Goal: Task Accomplishment & Management: Manage account settings

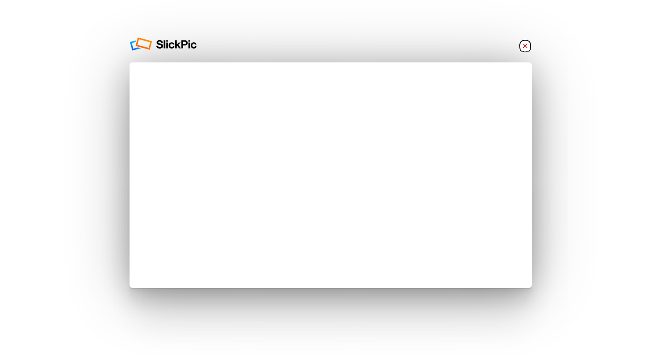
click at [524, 44] on link "×" at bounding box center [525, 45] width 13 height 13
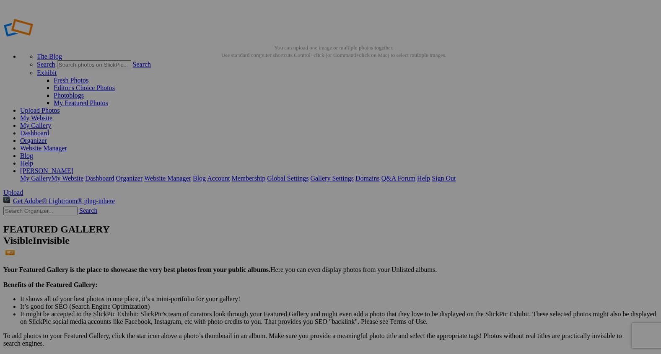
click at [275, 235] on span "Yes" at bounding box center [270, 232] width 10 height 7
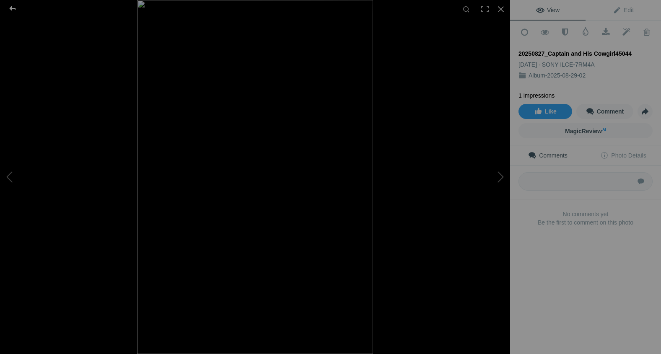
click at [13, 8] on div at bounding box center [12, 8] width 30 height 17
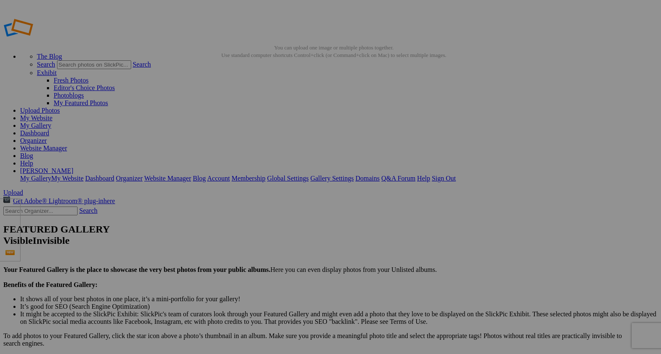
drag, startPoint x: 246, startPoint y: 130, endPoint x: 99, endPoint y: 259, distance: 195.5
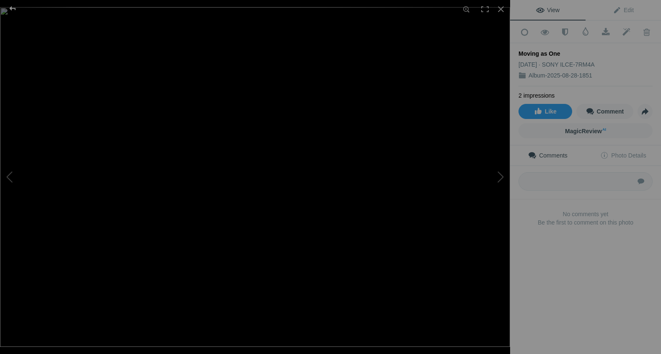
click at [10, 7] on div at bounding box center [12, 8] width 30 height 17
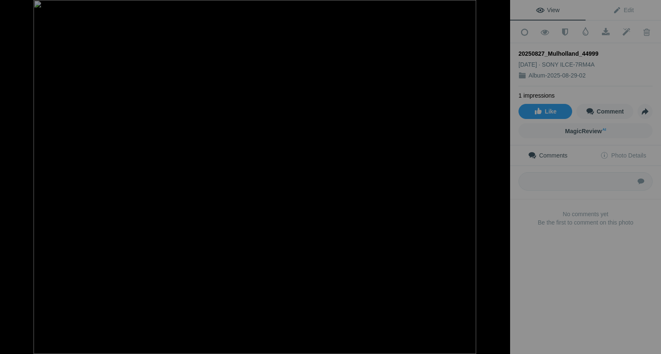
click at [500, 6] on div at bounding box center [501, 9] width 18 height 18
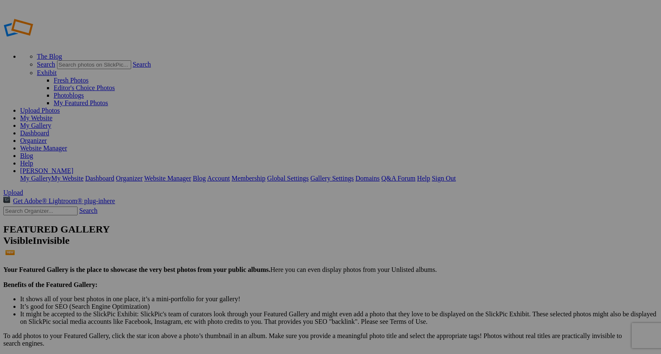
click at [275, 209] on span "Yes" at bounding box center [270, 209] width 10 height 7
click at [23, 189] on span "Upload" at bounding box center [13, 192] width 20 height 7
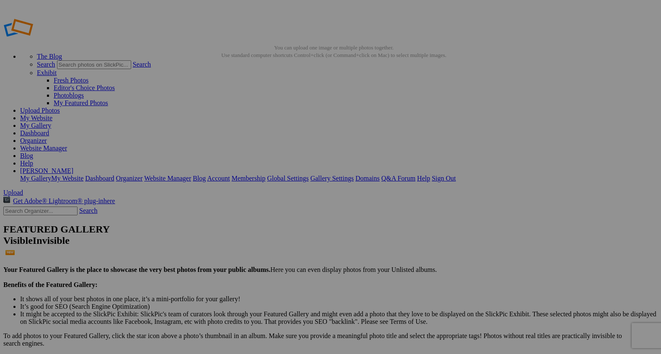
drag, startPoint x: 239, startPoint y: 129, endPoint x: 101, endPoint y: 272, distance: 198.4
click at [23, 189] on span "Upload" at bounding box center [13, 192] width 20 height 7
type input "2"
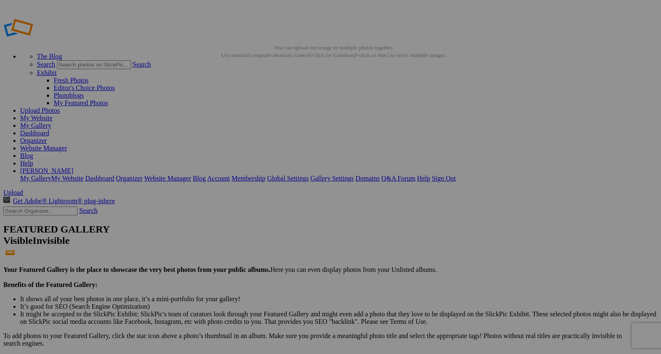
paste input "Life with Captain"
type input "Life with Captain"
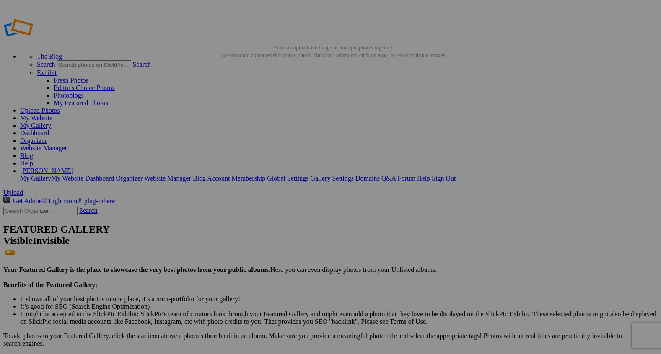
click at [275, 209] on span "Yes" at bounding box center [270, 209] width 10 height 7
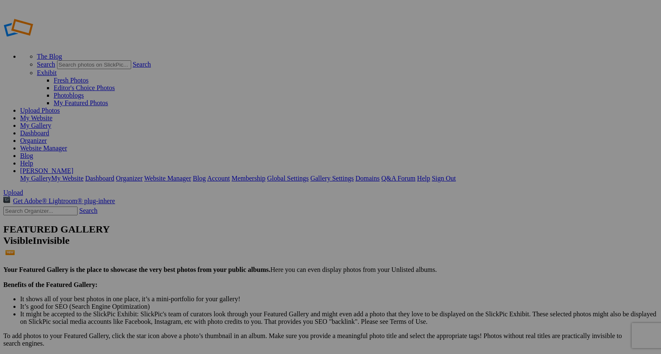
type input "Captain and His Cowgirl"
click at [23, 189] on span "Upload" at bounding box center [13, 192] width 20 height 7
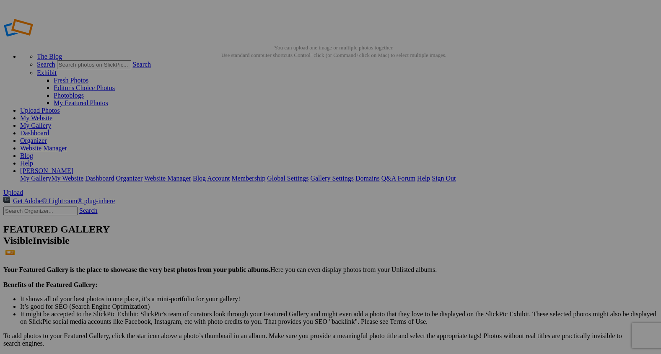
type input "2"
paste input "Life with Captain"
type input "Life with Captain"
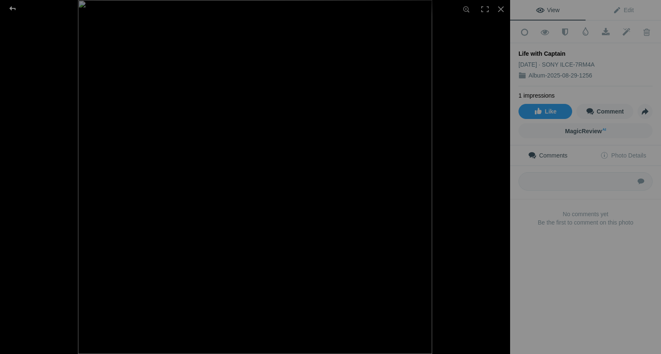
click at [12, 5] on div at bounding box center [12, 8] width 30 height 17
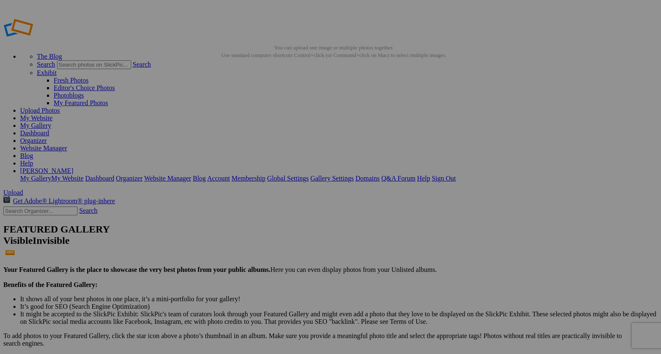
drag, startPoint x: 234, startPoint y: 141, endPoint x: 102, endPoint y: 297, distance: 204.4
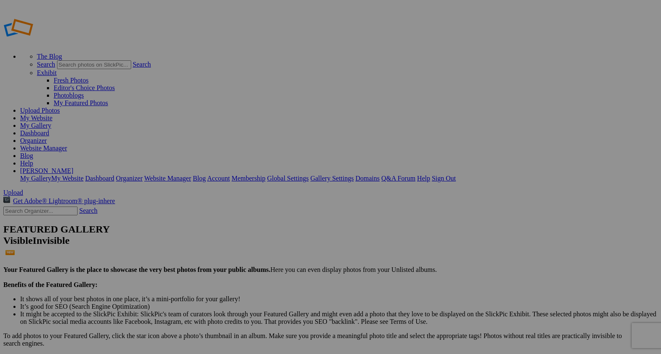
click at [47, 137] on link "Organizer" at bounding box center [33, 140] width 27 height 7
click at [23, 189] on span "Upload" at bounding box center [13, 192] width 20 height 7
type input "2"
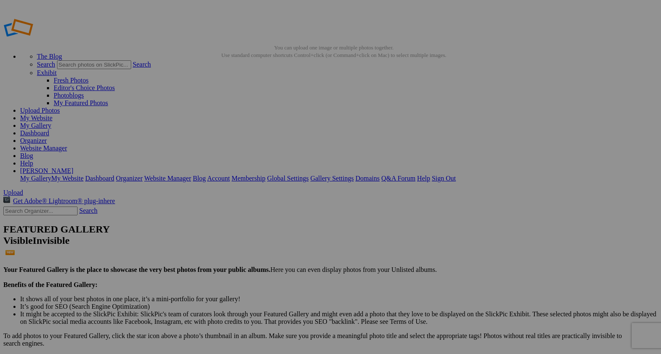
paste input "In Step with the Land"
type input "In Step with the Land"
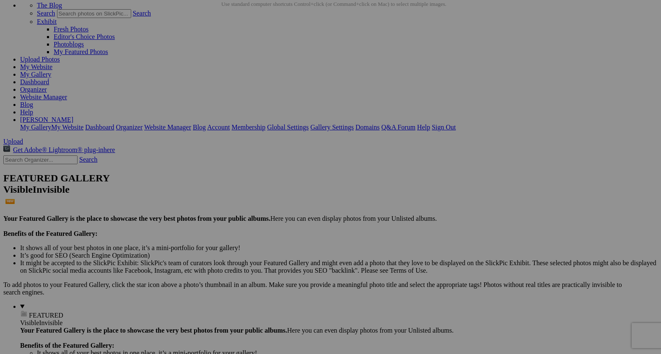
scroll to position [56, 0]
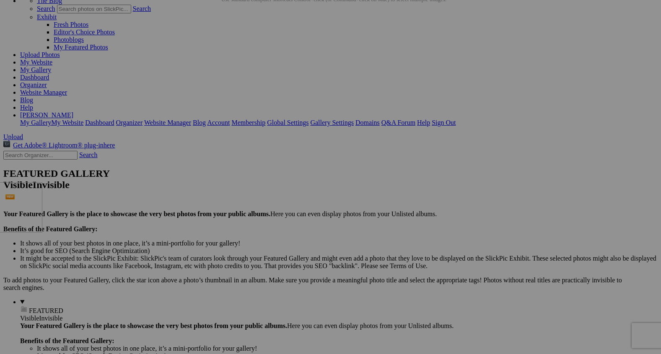
drag, startPoint x: 229, startPoint y: 87, endPoint x: 100, endPoint y: 255, distance: 211.5
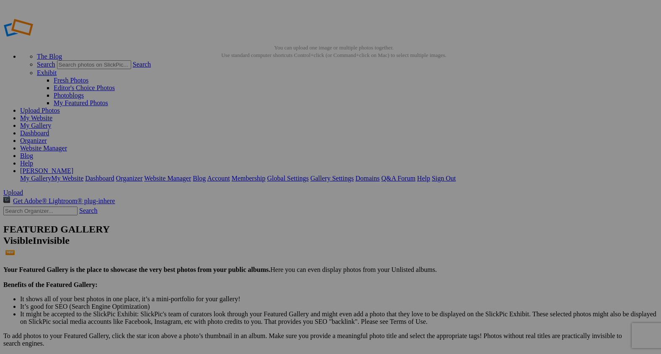
type input "2"
paste input "In Step with the Land"
type input "In Step with the Land"
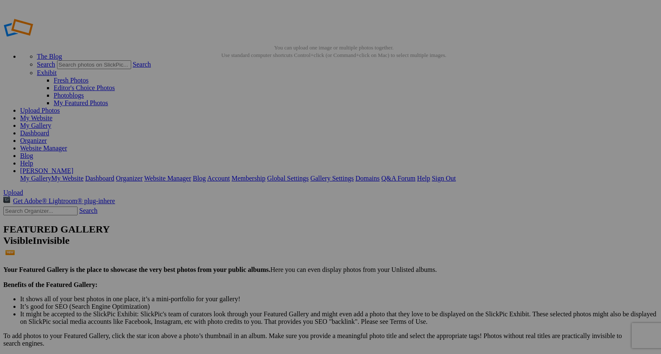
click at [275, 230] on span "Yes" at bounding box center [270, 232] width 10 height 7
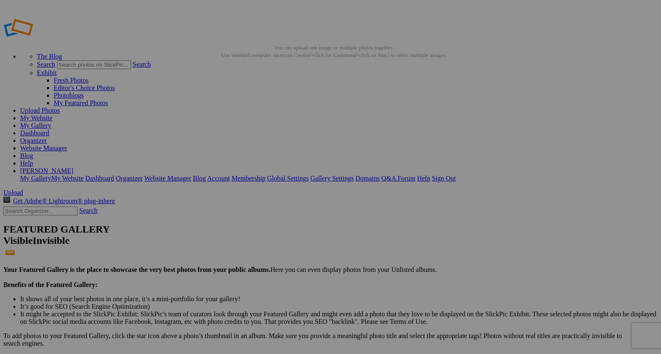
drag, startPoint x: 243, startPoint y: 135, endPoint x: 102, endPoint y: 312, distance: 226.2
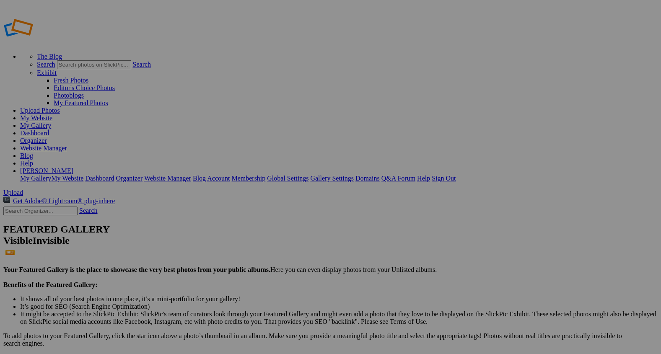
click at [23, 189] on span "Upload" at bounding box center [13, 192] width 20 height 7
drag, startPoint x: 236, startPoint y: 135, endPoint x: 102, endPoint y: 326, distance: 233.4
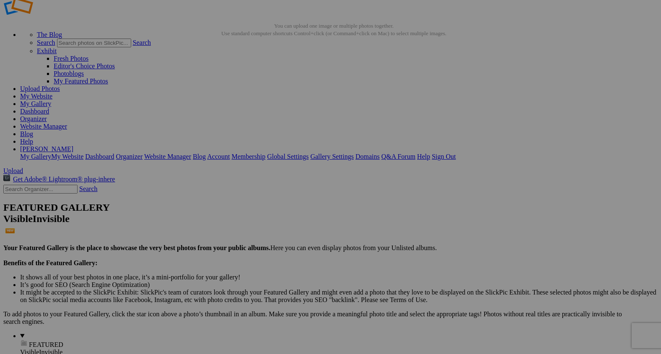
scroll to position [25, 0]
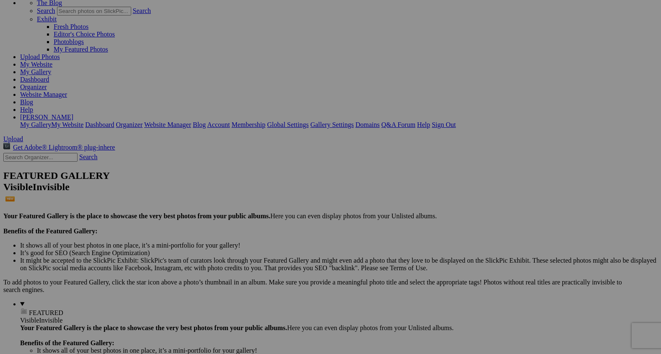
scroll to position [57, 0]
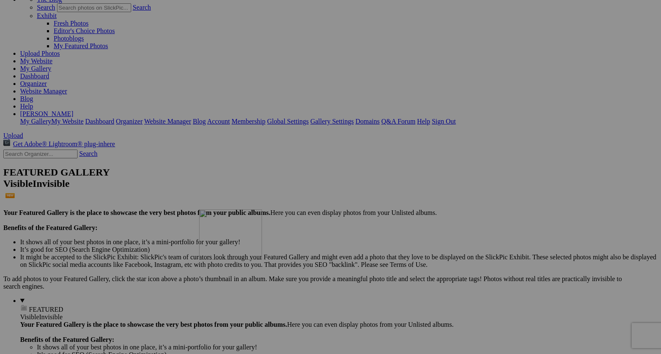
drag, startPoint x: 169, startPoint y: 93, endPoint x: 323, endPoint y: 280, distance: 242.3
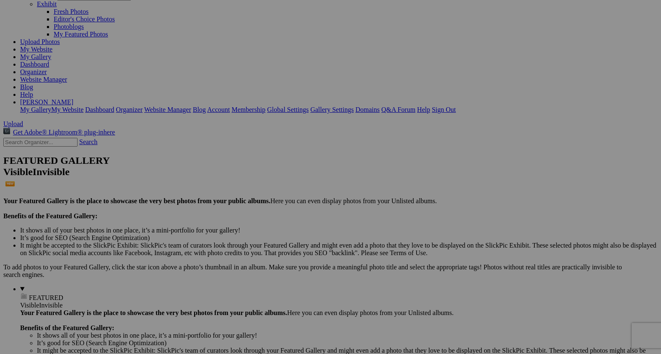
scroll to position [69, 0]
drag, startPoint x: 228, startPoint y: 72, endPoint x: 254, endPoint y: 296, distance: 226.3
drag, startPoint x: 158, startPoint y: 63, endPoint x: 152, endPoint y: 263, distance: 200.5
drag, startPoint x: 148, startPoint y: 65, endPoint x: 148, endPoint y: 286, distance: 221.0
drag, startPoint x: 166, startPoint y: 71, endPoint x: 442, endPoint y: 313, distance: 367.3
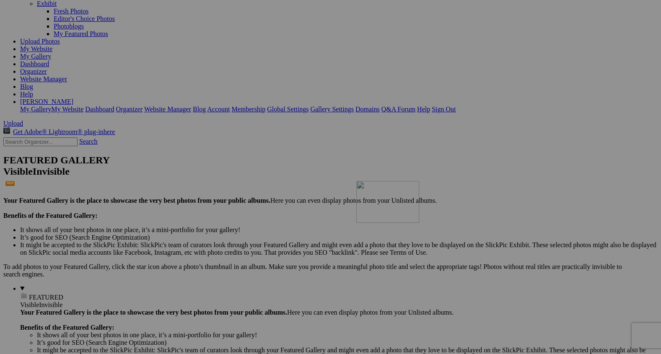
drag, startPoint x: 167, startPoint y: 63, endPoint x: 477, endPoint y: 254, distance: 363.9
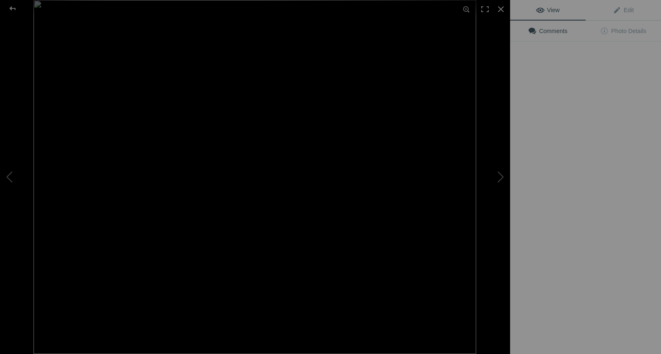
click at [461, 174] on button at bounding box center [478, 176] width 63 height 127
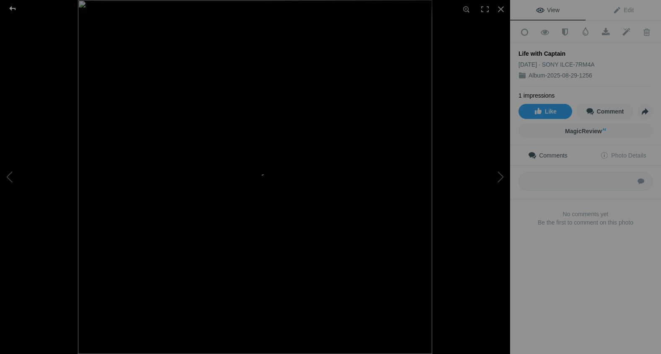
click at [13, 7] on div at bounding box center [12, 8] width 30 height 17
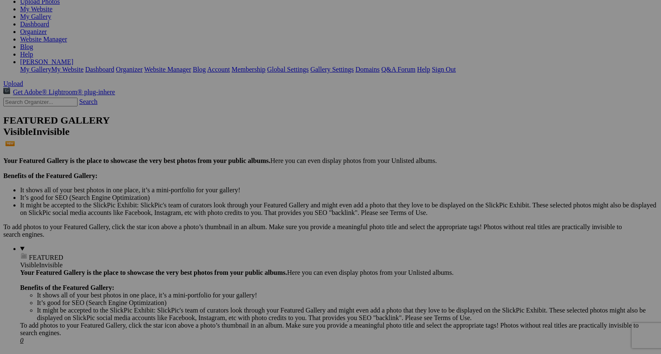
scroll to position [110, 0]
drag, startPoint x: 448, startPoint y: 136, endPoint x: 447, endPoint y: 314, distance: 177.8
drag, startPoint x: 459, startPoint y: 127, endPoint x: 527, endPoint y: 341, distance: 224.3
drag, startPoint x: 452, startPoint y: 121, endPoint x: 499, endPoint y: 342, distance: 225.9
drag, startPoint x: 436, startPoint y: 139, endPoint x: 474, endPoint y: 383, distance: 246.7
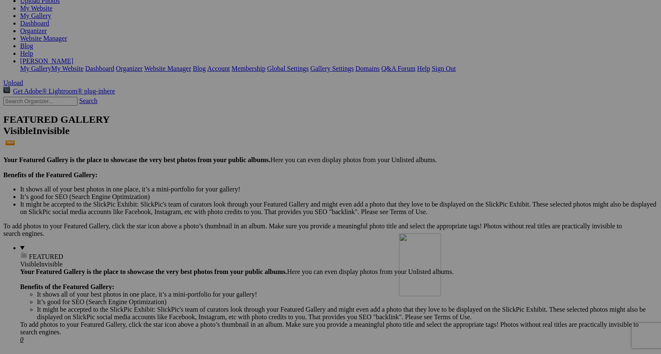
drag, startPoint x: 520, startPoint y: 134, endPoint x: 512, endPoint y: 385, distance: 251.3
drag, startPoint x: 230, startPoint y: 231, endPoint x: 285, endPoint y: 341, distance: 122.3
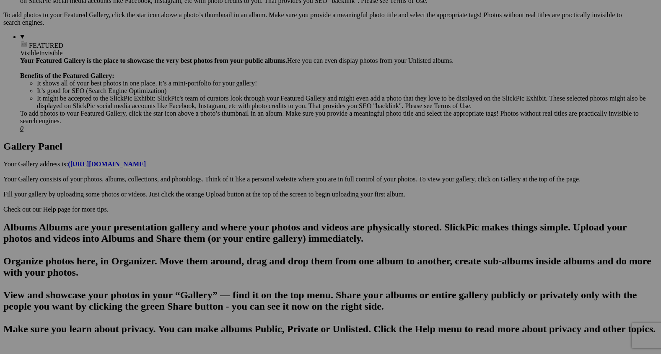
scroll to position [323, 0]
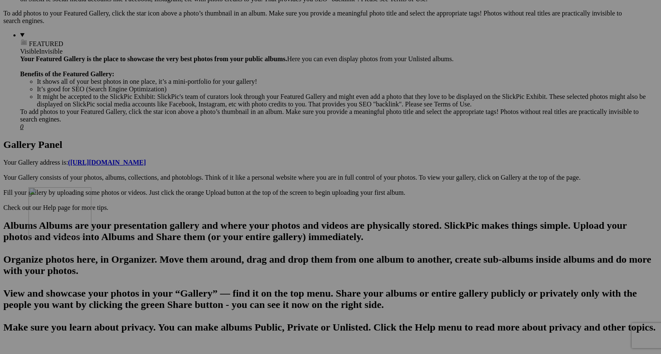
drag, startPoint x: 144, startPoint y: 125, endPoint x: 146, endPoint y: 300, distance: 175.3
drag, startPoint x: 158, startPoint y: 130, endPoint x: 239, endPoint y: 330, distance: 215.5
drag, startPoint x: 164, startPoint y: 138, endPoint x: 256, endPoint y: 400, distance: 277.2
drag, startPoint x: 156, startPoint y: 135, endPoint x: 165, endPoint y: 374, distance: 238.8
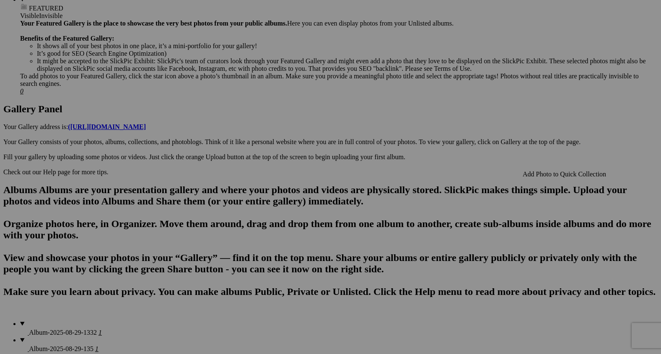
scroll to position [368, 0]
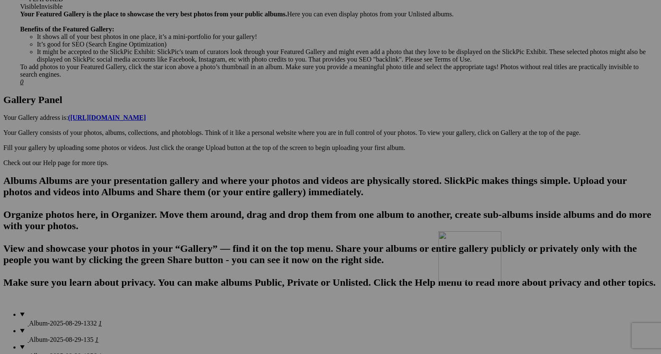
drag, startPoint x: 616, startPoint y: 183, endPoint x: 522, endPoint y: 290, distance: 142.0
drag, startPoint x: 602, startPoint y: 199, endPoint x: 380, endPoint y: 383, distance: 287.9
drag, startPoint x: 592, startPoint y: 196, endPoint x: 479, endPoint y: 311, distance: 161.0
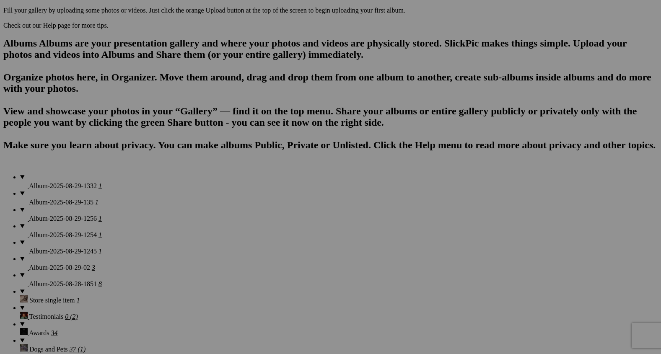
scroll to position [508, 0]
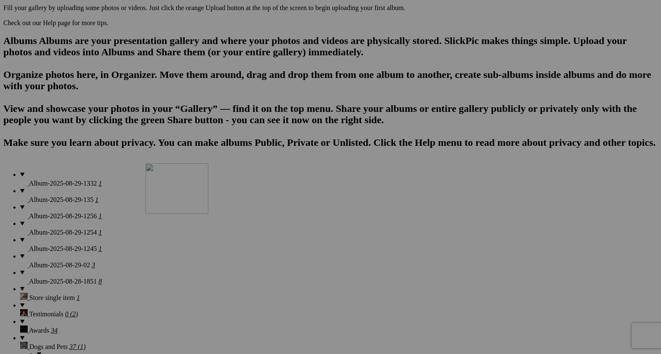
drag, startPoint x: 379, startPoint y: 160, endPoint x: 235, endPoint y: 261, distance: 176.0
drag, startPoint x: 457, startPoint y: 159, endPoint x: 378, endPoint y: 252, distance: 122.6
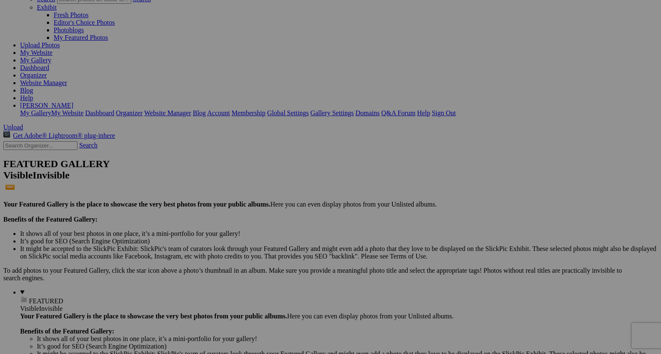
scroll to position [67, 0]
drag, startPoint x: 608, startPoint y: 180, endPoint x: 382, endPoint y: 343, distance: 277.8
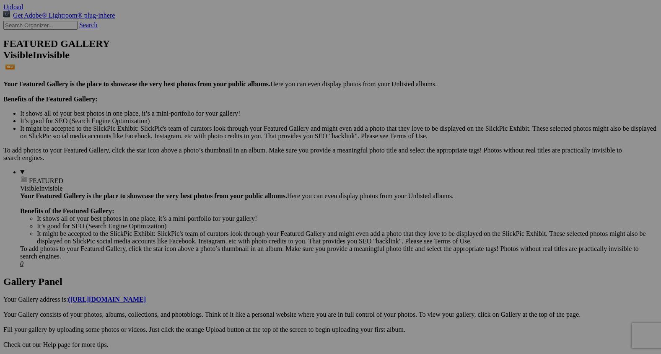
scroll to position [196, 0]
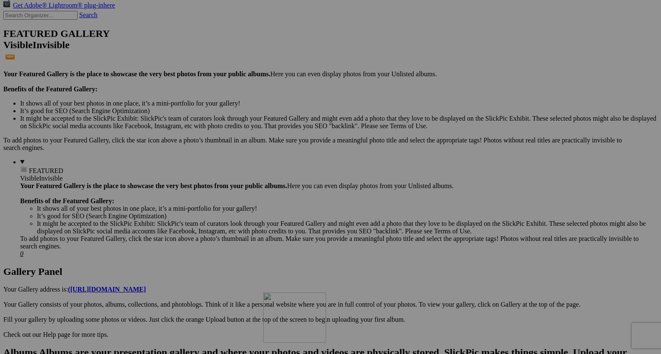
drag, startPoint x: 462, startPoint y: 262, endPoint x: 383, endPoint y: 367, distance: 131.8
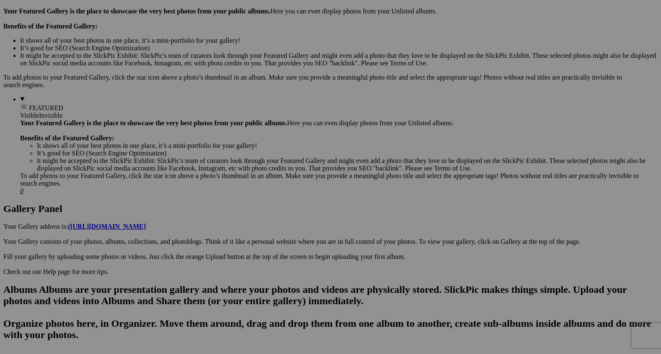
scroll to position [265, 0]
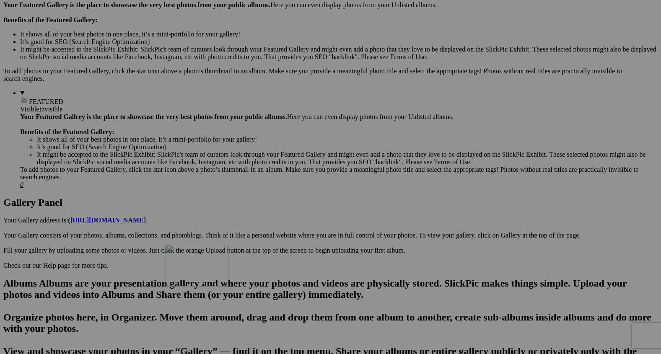
drag, startPoint x: 301, startPoint y: 183, endPoint x: 285, endPoint y: 326, distance: 143.9
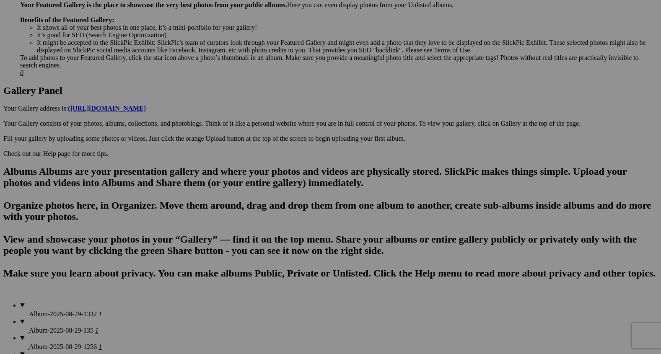
scroll to position [381, 0]
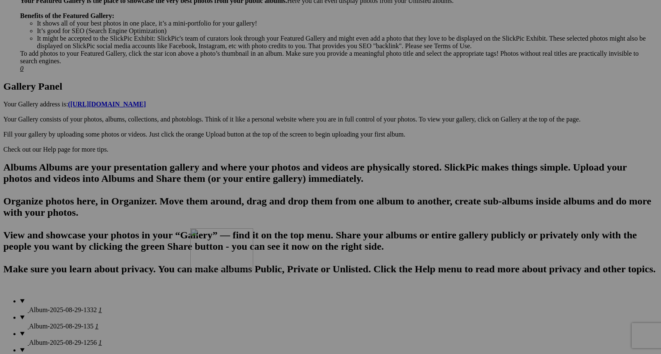
drag, startPoint x: 307, startPoint y: 174, endPoint x: 311, endPoint y: 316, distance: 142.2
drag, startPoint x: 321, startPoint y: 175, endPoint x: 343, endPoint y: 318, distance: 144.7
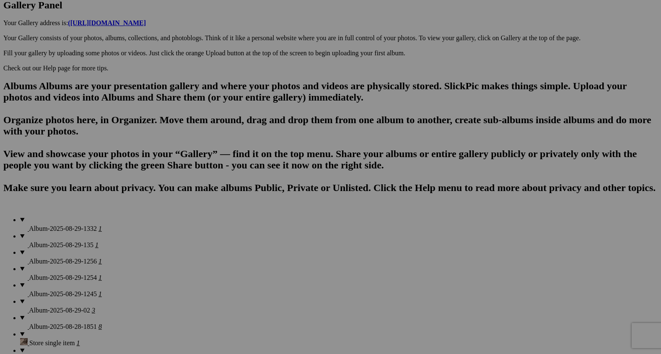
scroll to position [464, 0]
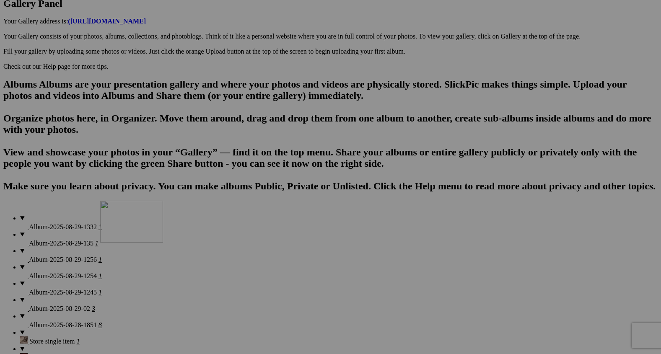
drag, startPoint x: 234, startPoint y: 213, endPoint x: 195, endPoint y: 323, distance: 117.3
drag, startPoint x: 237, startPoint y: 193, endPoint x: 397, endPoint y: 305, distance: 195.4
drag, startPoint x: 527, startPoint y: 200, endPoint x: 509, endPoint y: 295, distance: 96.9
drag, startPoint x: 462, startPoint y: 312, endPoint x: 504, endPoint y: 206, distance: 113.5
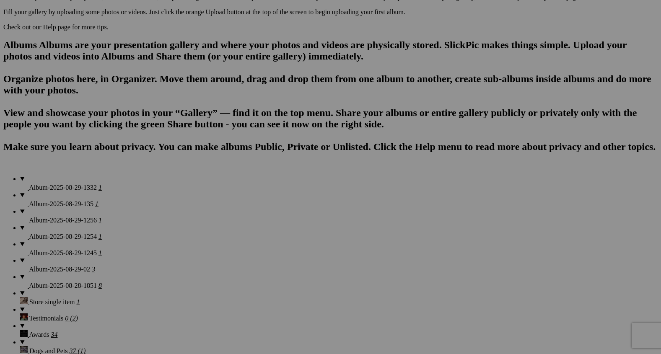
scroll to position [519, 0]
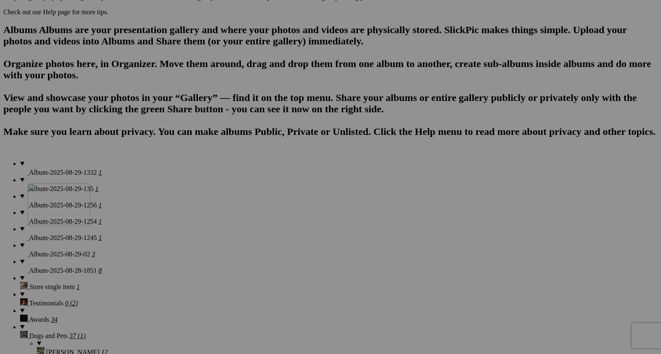
drag, startPoint x: 241, startPoint y: 257, endPoint x: 128, endPoint y: 240, distance: 114.1
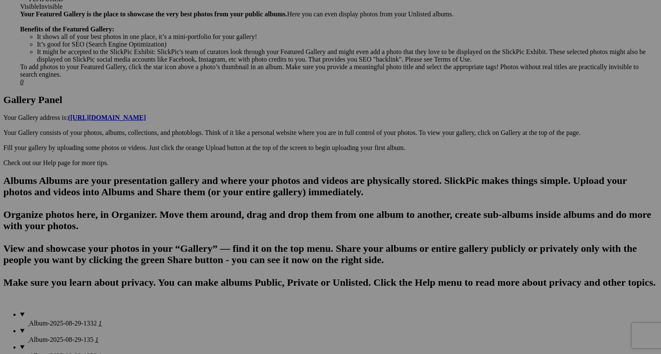
scroll to position [370, 0]
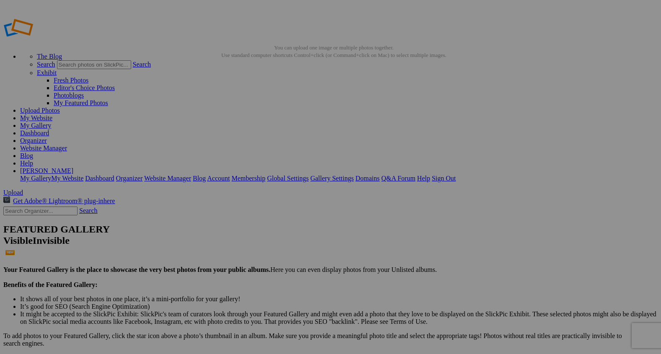
click at [23, 189] on span "Upload" at bounding box center [13, 192] width 20 height 7
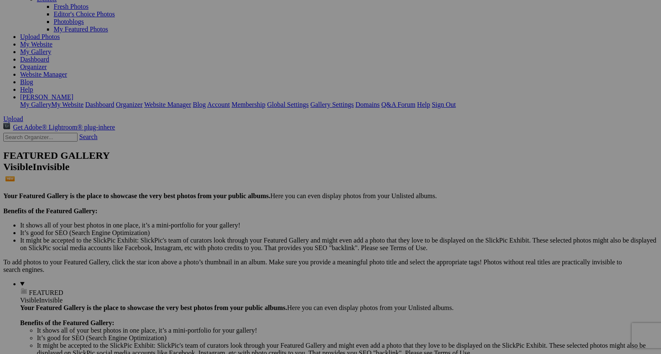
scroll to position [78, 0]
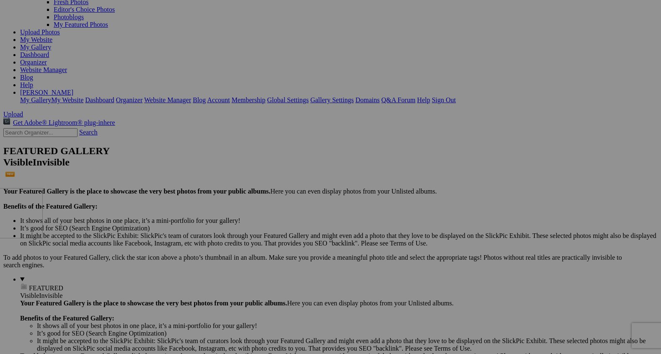
drag, startPoint x: 232, startPoint y: 62, endPoint x: 101, endPoint y: 261, distance: 238.4
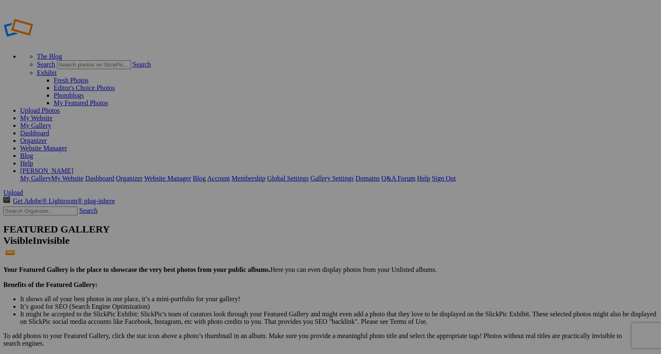
type input "2"
paste input "Steps of Trust"
type input "Steps of Trust"
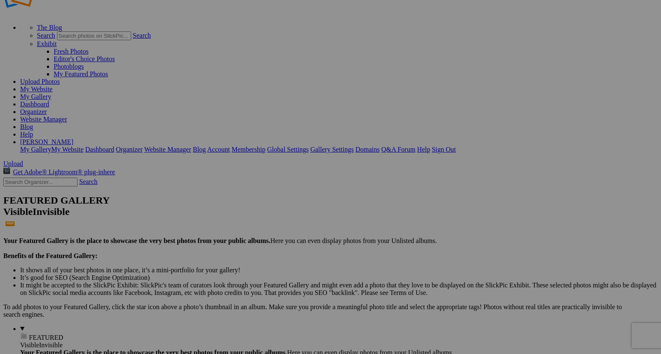
scroll to position [30, 0]
drag, startPoint x: 157, startPoint y: 108, endPoint x: 327, endPoint y: 300, distance: 256.4
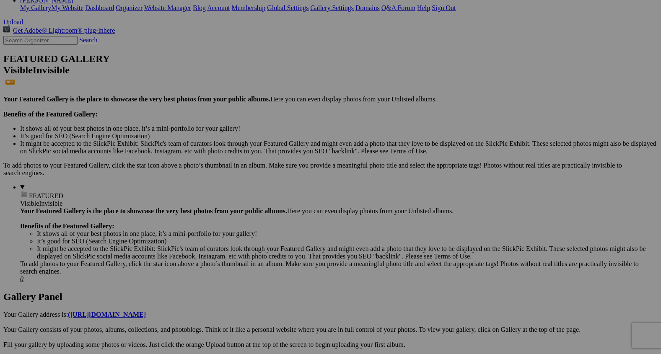
scroll to position [185, 0]
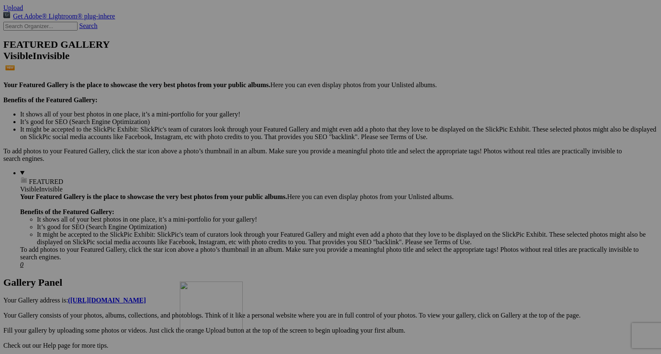
drag, startPoint x: 306, startPoint y: 162, endPoint x: 301, endPoint y: 353, distance: 191.3
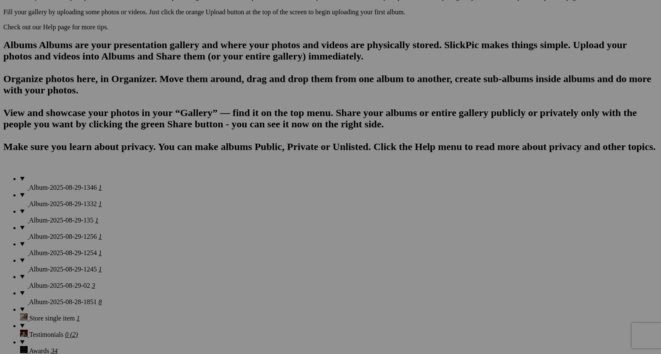
scroll to position [501, 0]
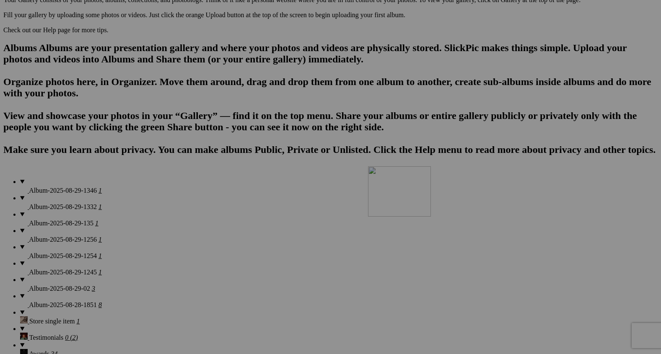
drag, startPoint x: 309, startPoint y: 62, endPoint x: 484, endPoint y: 243, distance: 251.8
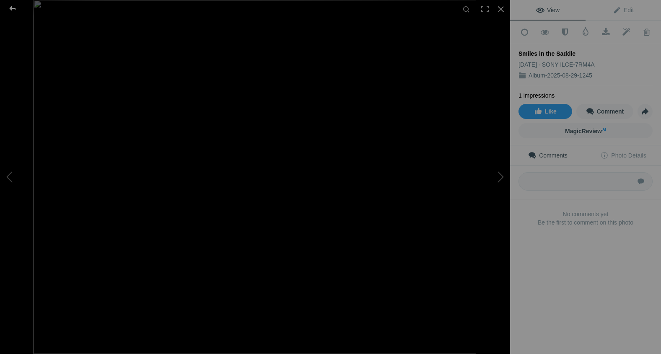
click at [13, 8] on div at bounding box center [12, 8] width 30 height 17
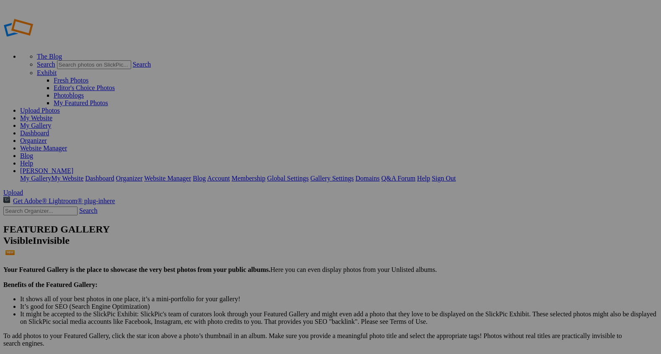
click at [23, 189] on span "Upload" at bounding box center [13, 192] width 20 height 7
type input "2"
paste input "Saddle Affection"
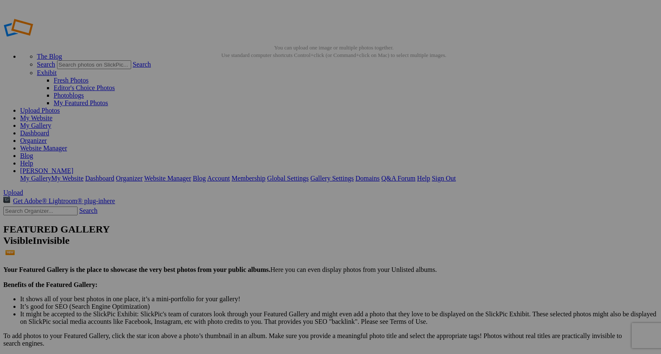
type input "Saddle Affection"
click at [242, 96] on div "Public Album" at bounding box center [242, 96] width 52 height 8
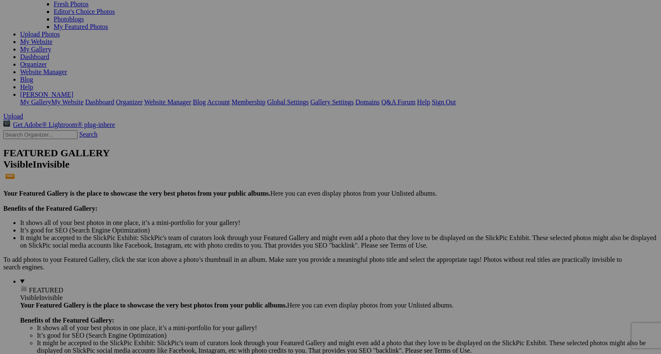
scroll to position [79, 0]
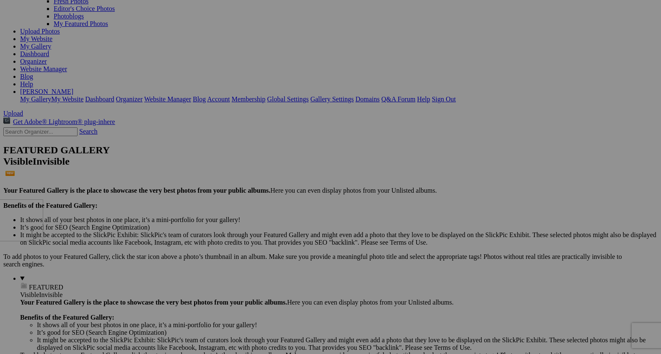
drag, startPoint x: 232, startPoint y: 69, endPoint x: 101, endPoint y: 271, distance: 241.1
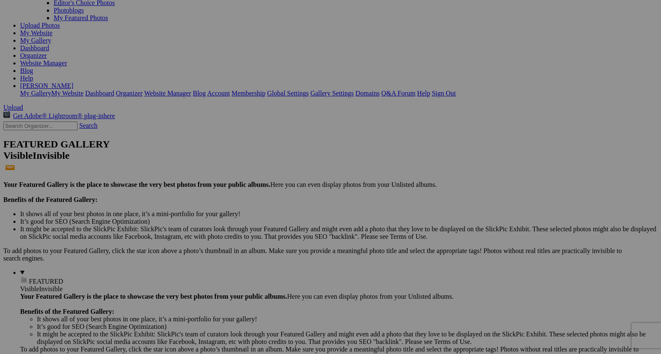
scroll to position [87, 0]
drag, startPoint x: 159, startPoint y: 60, endPoint x: 283, endPoint y: 289, distance: 260.6
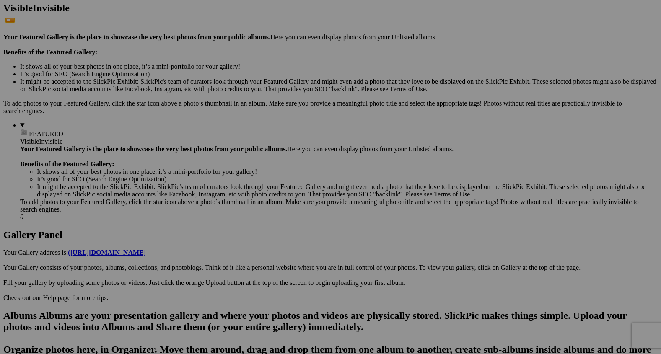
scroll to position [234, 0]
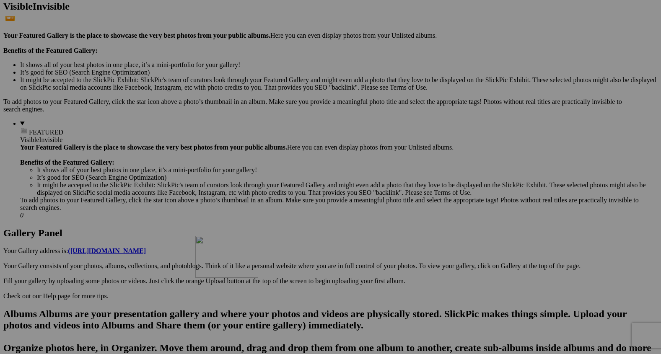
drag, startPoint x: 302, startPoint y: 117, endPoint x: 325, endPoint y: 314, distance: 197.7
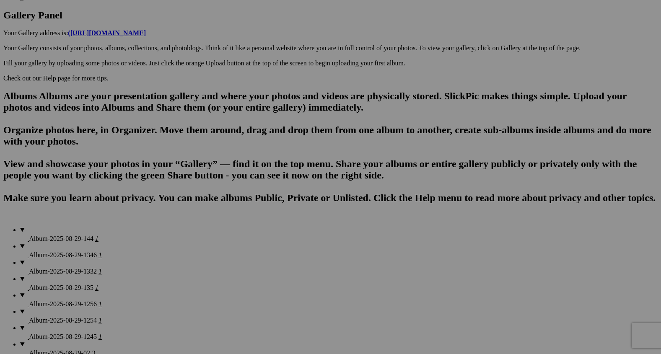
scroll to position [459, 0]
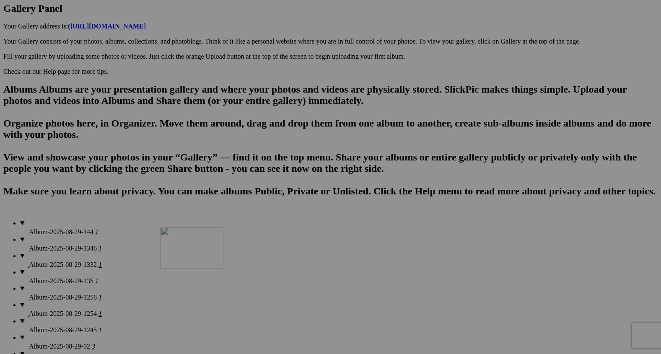
drag, startPoint x: 301, startPoint y: 112, endPoint x: 281, endPoint y: 303, distance: 191.4
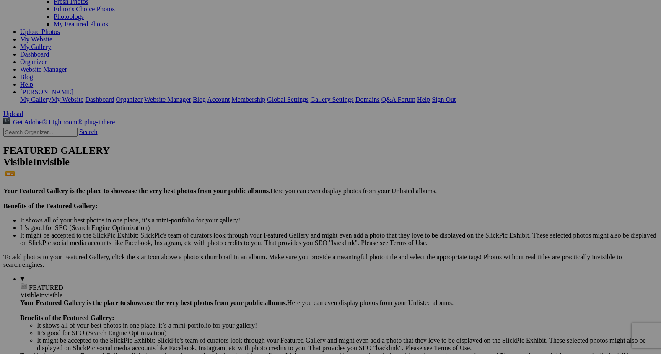
scroll to position [0, 0]
